Goal: Task Accomplishment & Management: Manage account settings

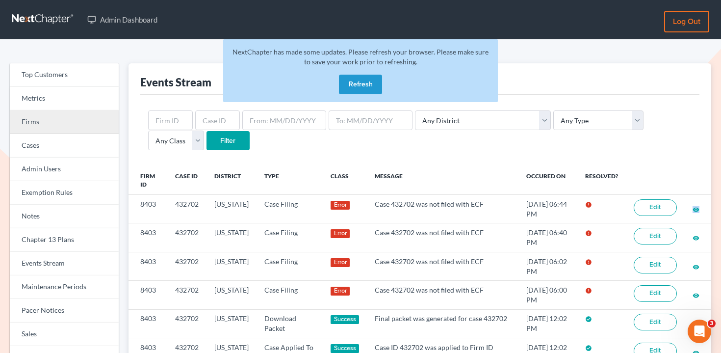
click at [58, 120] on link "Firms" at bounding box center [64, 122] width 109 height 24
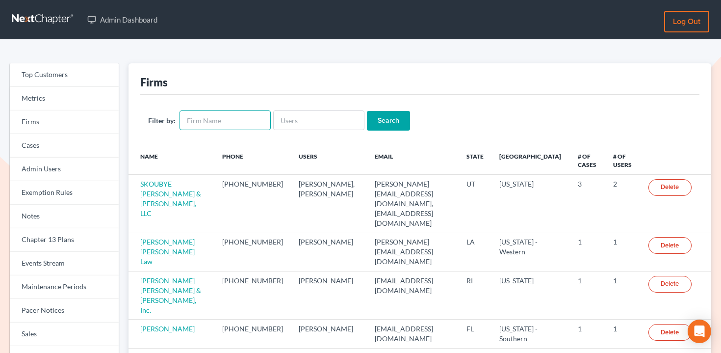
click at [232, 119] on input "text" at bounding box center [225, 120] width 91 height 20
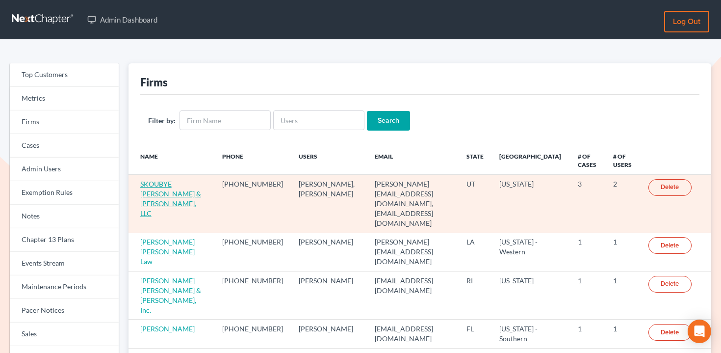
click at [179, 185] on link "SKOUBYE NIELSON & JOHANSEN, LLC" at bounding box center [170, 199] width 61 height 38
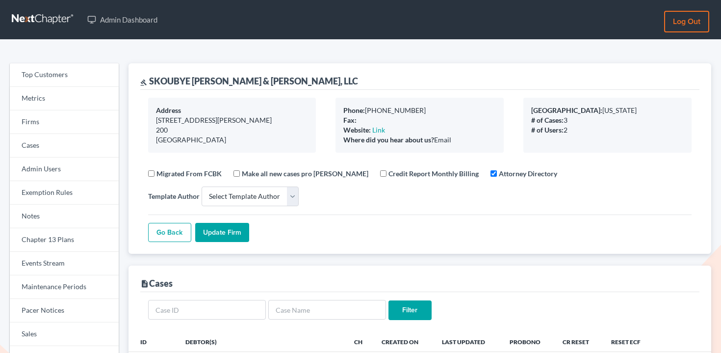
select select
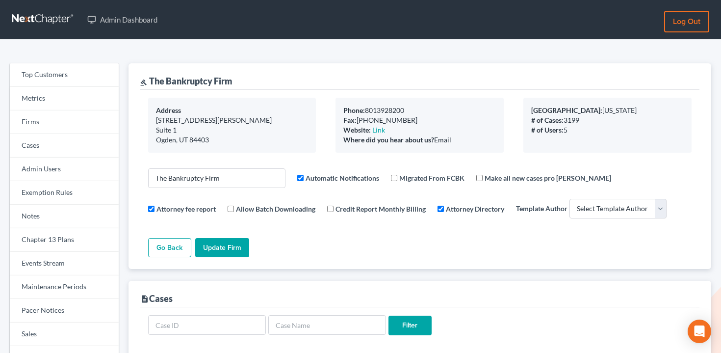
select select
click at [63, 122] on link "Firms" at bounding box center [64, 122] width 109 height 24
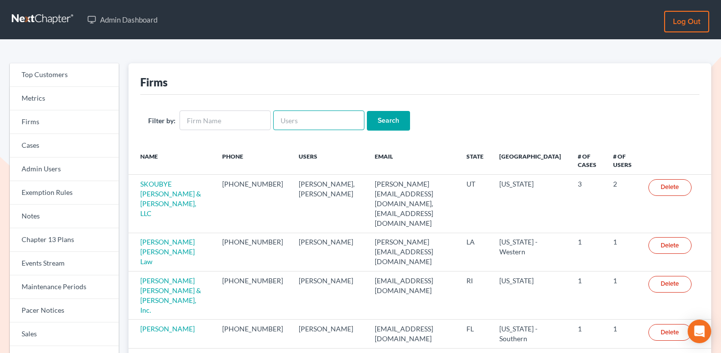
click at [309, 122] on input "text" at bounding box center [318, 120] width 91 height 20
paste input "timothy@chamberslawlawyers.com"
type input "timothy@chamberslawlawyers.com"
click at [367, 122] on input "Search" at bounding box center [388, 121] width 43 height 20
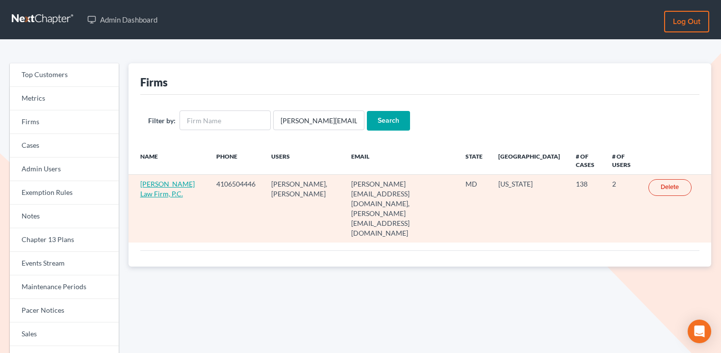
click at [156, 187] on link "[PERSON_NAME] Law Firm, P.C." at bounding box center [167, 189] width 54 height 18
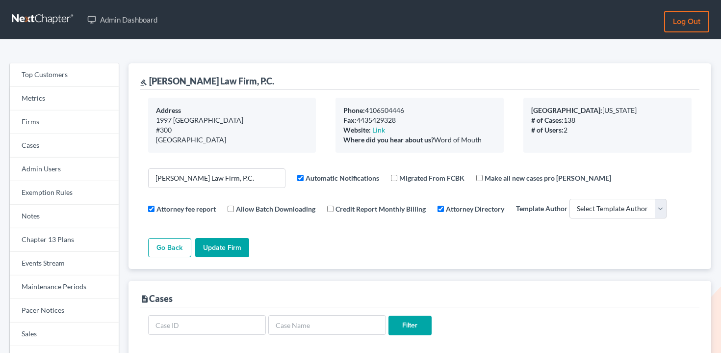
select select
click at [58, 266] on link "Events Stream" at bounding box center [64, 264] width 109 height 24
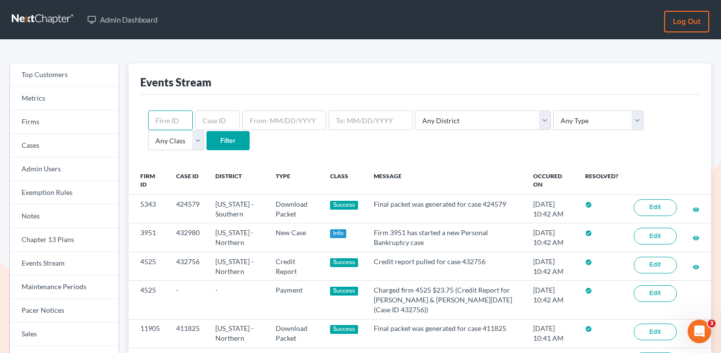
click at [175, 123] on input "text" at bounding box center [170, 120] width 45 height 20
paste input "11161"
type input "11161"
click at [207, 135] on input "Filter" at bounding box center [228, 141] width 43 height 20
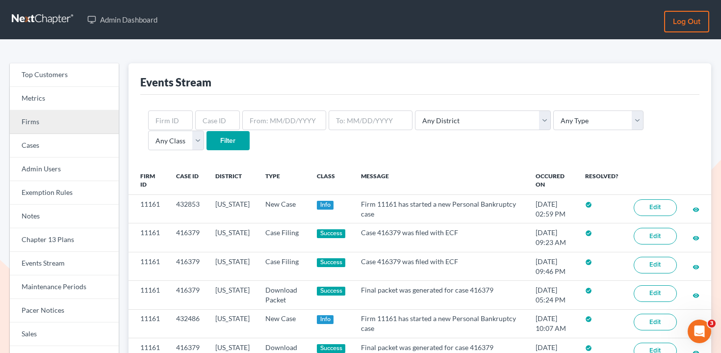
click at [61, 118] on link "Firms" at bounding box center [64, 122] width 109 height 24
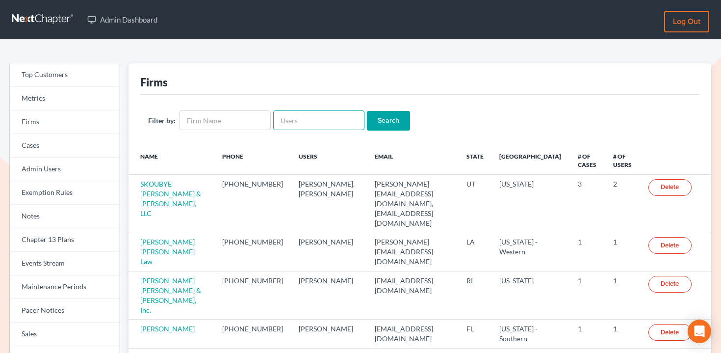
click at [300, 122] on input "text" at bounding box center [318, 120] width 91 height 20
paste input "[EMAIL_ADDRESS][DOMAIN_NAME]"
type input "[EMAIL_ADDRESS][DOMAIN_NAME]"
click at [377, 118] on input "Search" at bounding box center [388, 121] width 43 height 20
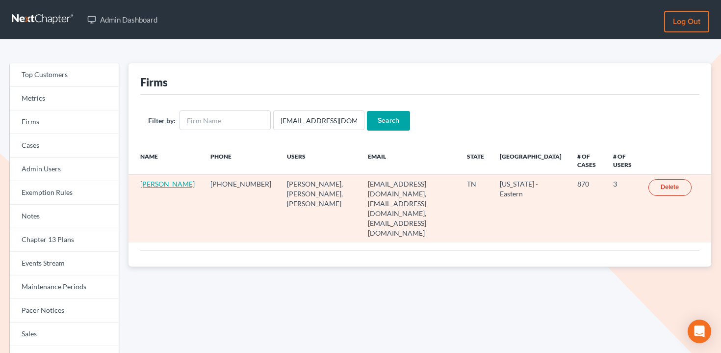
click at [161, 181] on link "[PERSON_NAME]" at bounding box center [167, 184] width 54 height 8
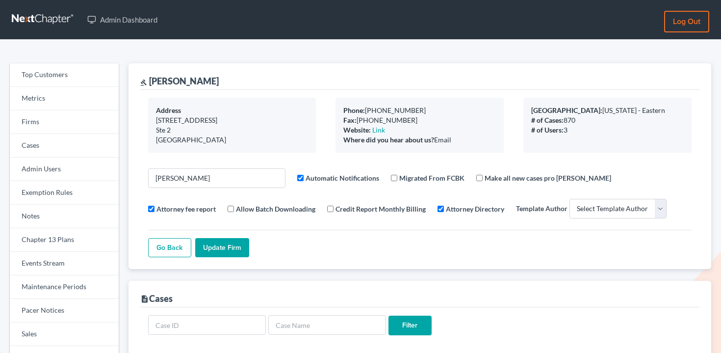
select select
